Goal: Task Accomplishment & Management: Manage account settings

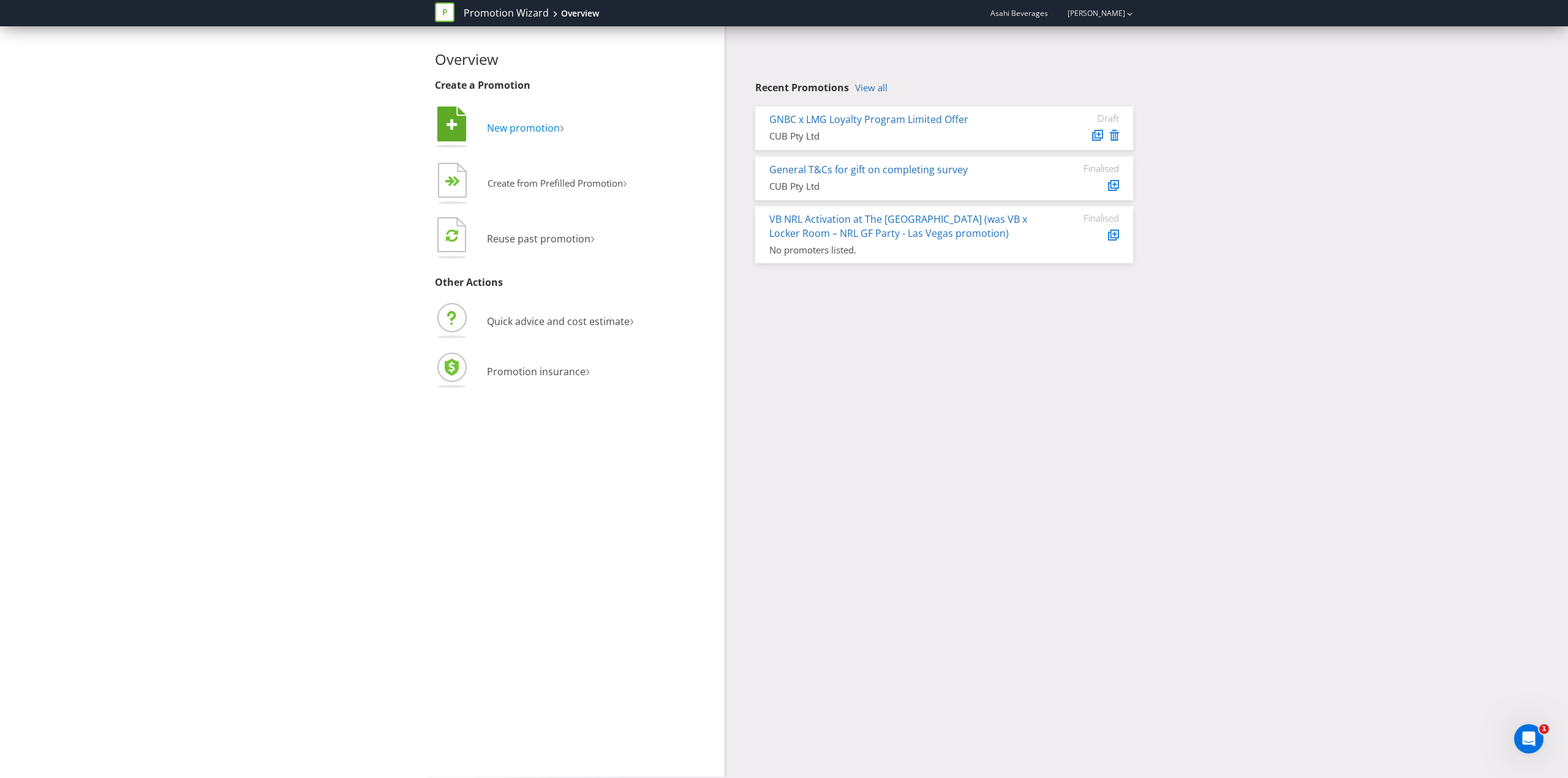
click at [471, 127] on link " New promotion ›" at bounding box center [499, 128] width 129 height 14
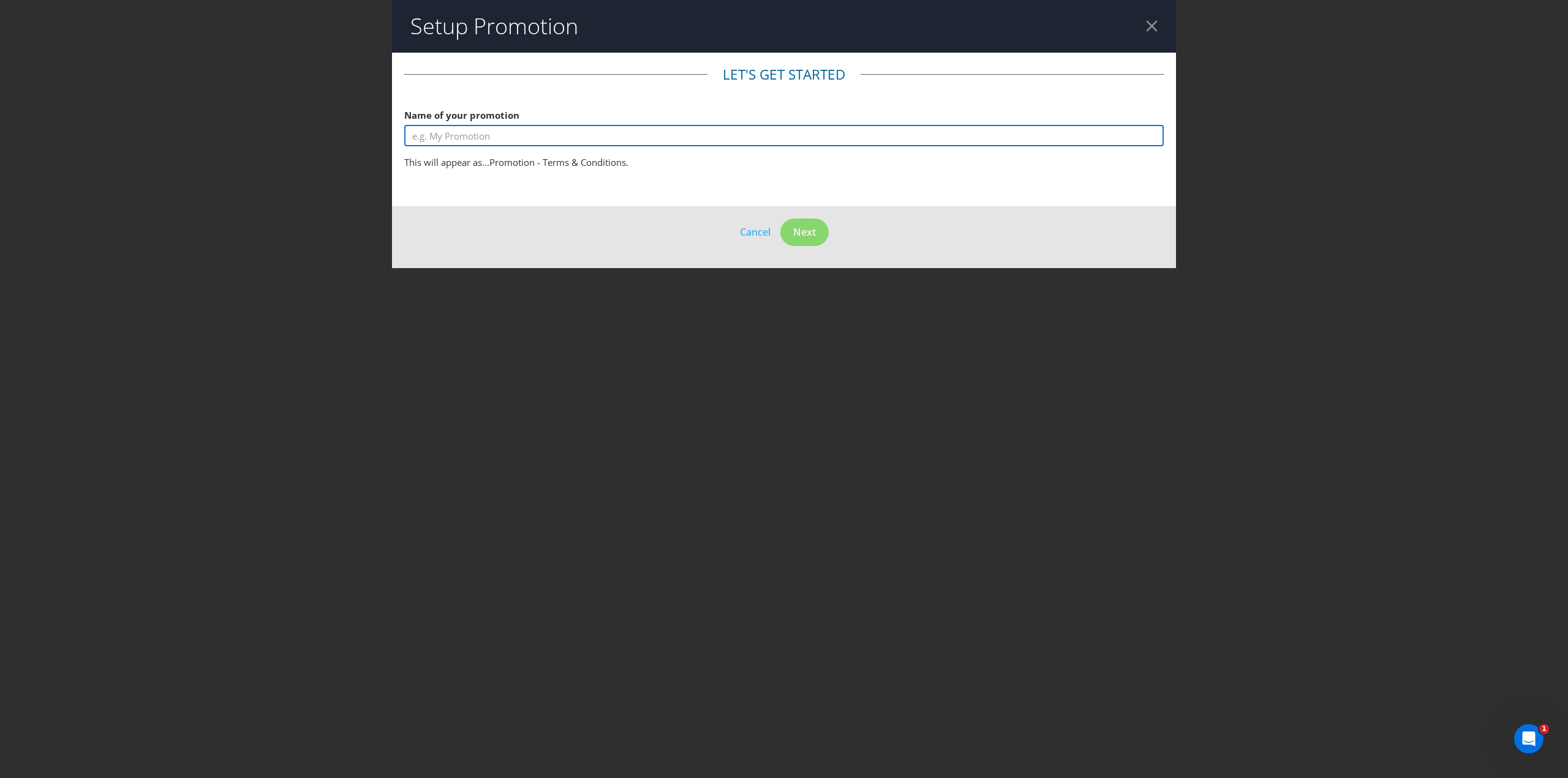
click at [542, 144] on input "text" at bounding box center [784, 135] width 759 height 22
click at [760, 232] on footer "Cancel Next" at bounding box center [784, 237] width 784 height 62
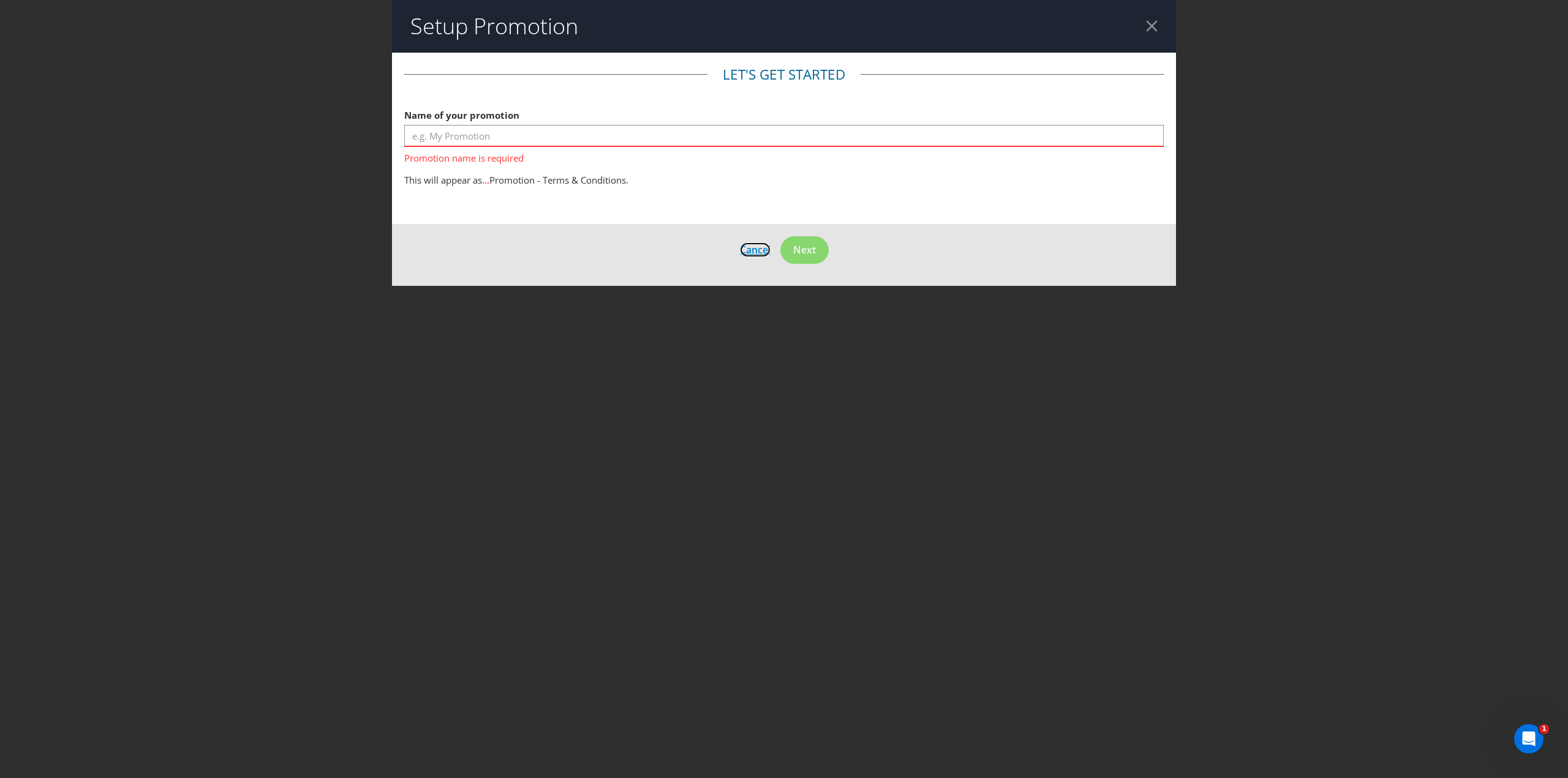
click at [759, 252] on span "Cancel" at bounding box center [755, 249] width 31 height 14
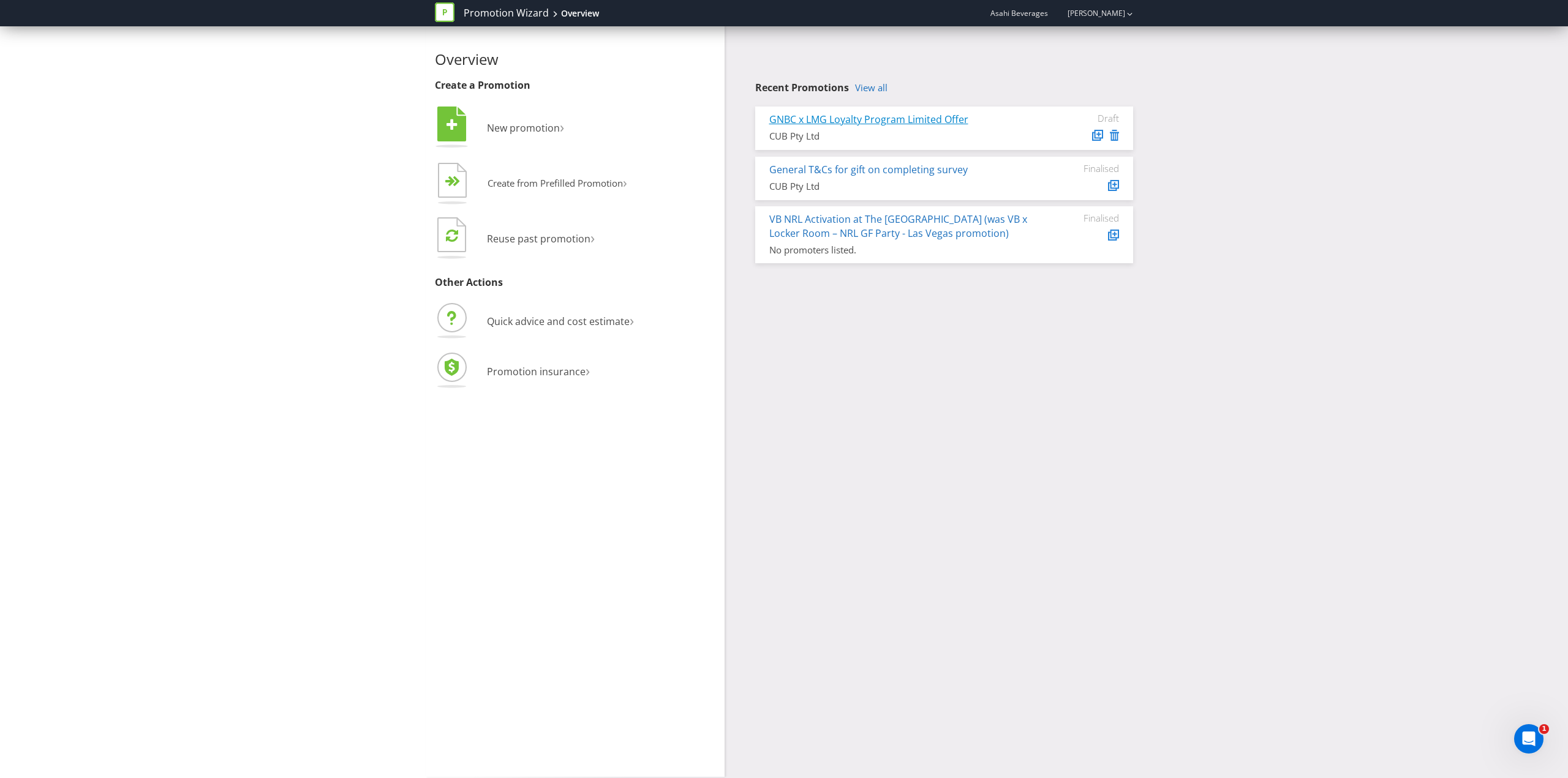
click at [907, 123] on link "GNBC x LMG Loyalty Program Limited Offer" at bounding box center [868, 119] width 199 height 14
click at [803, 163] on link "General T&Cs for gift on completing survey" at bounding box center [868, 169] width 198 height 14
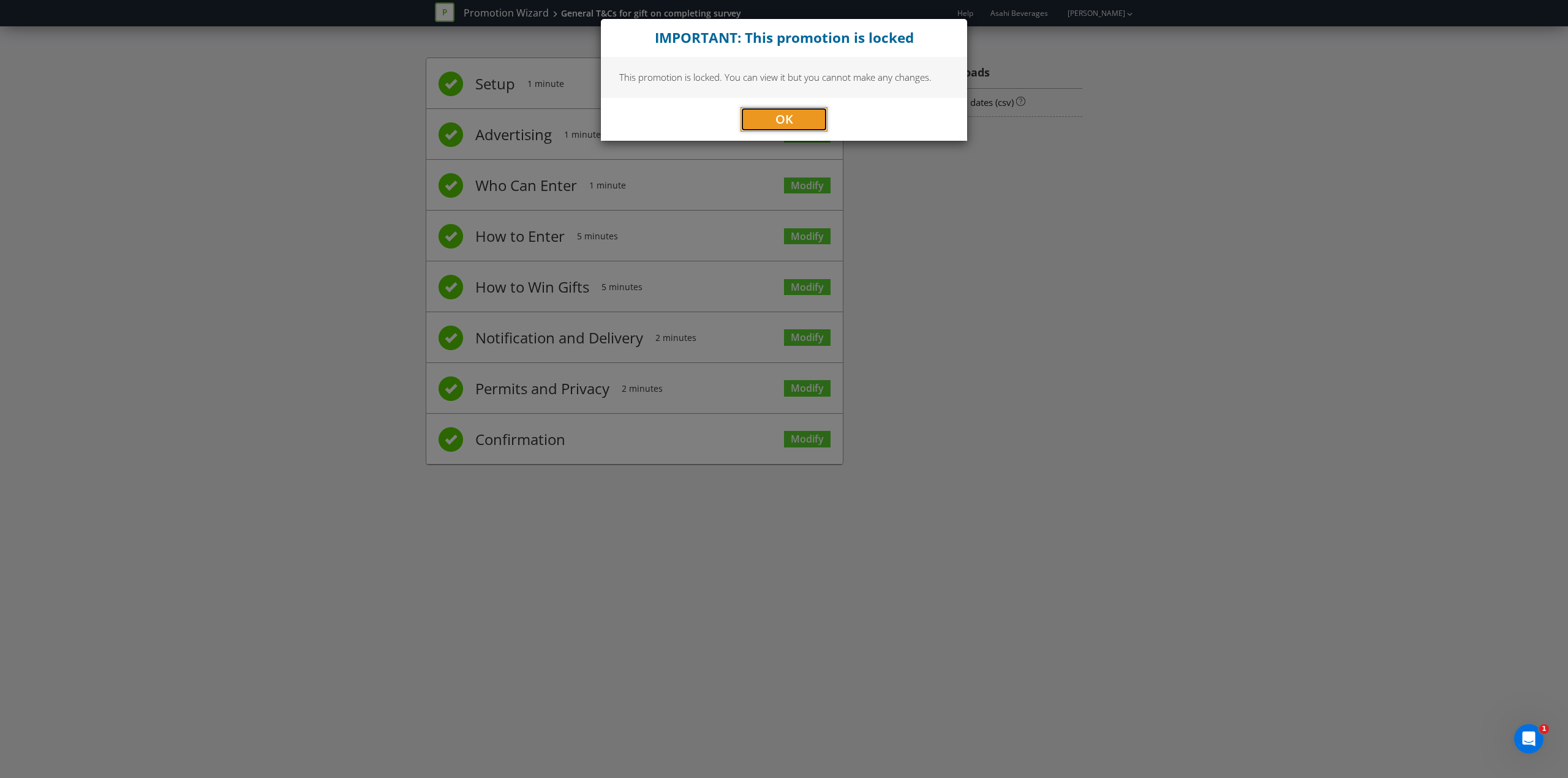
click at [768, 116] on button "OK" at bounding box center [784, 119] width 87 height 24
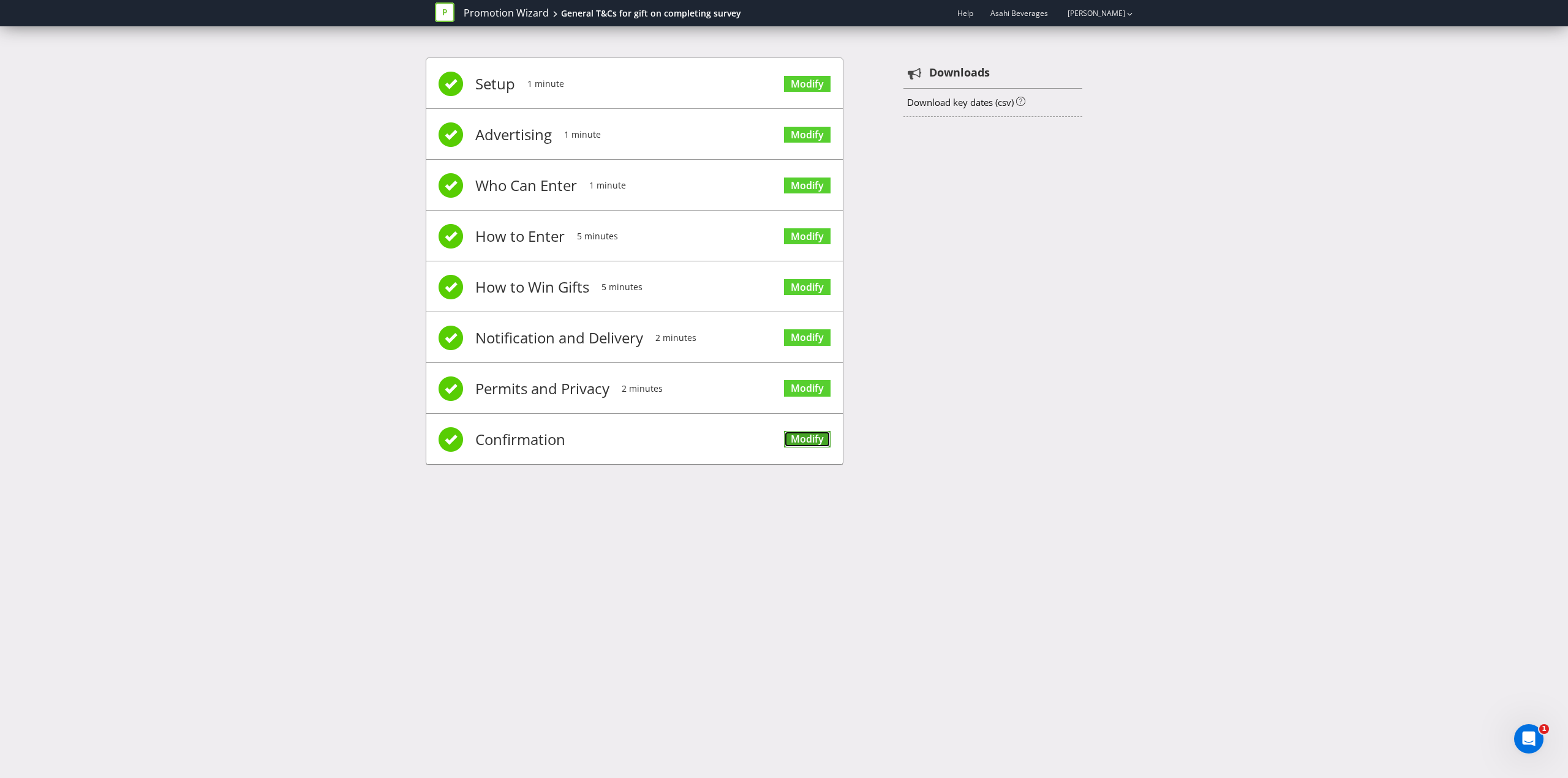
click at [793, 441] on link "Modify" at bounding box center [807, 439] width 47 height 16
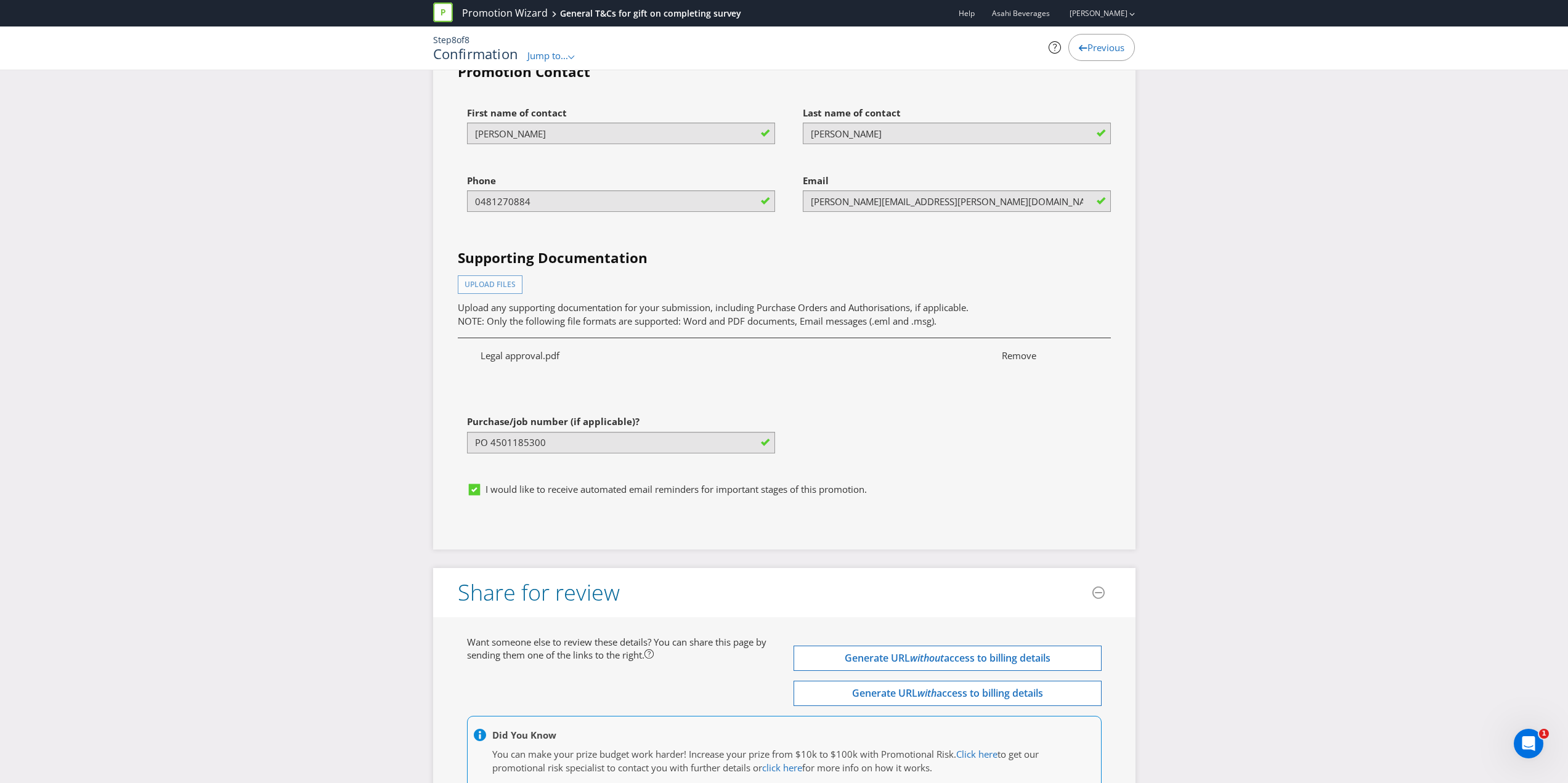
scroll to position [3705, 0]
